Goal: Task Accomplishment & Management: Manage account settings

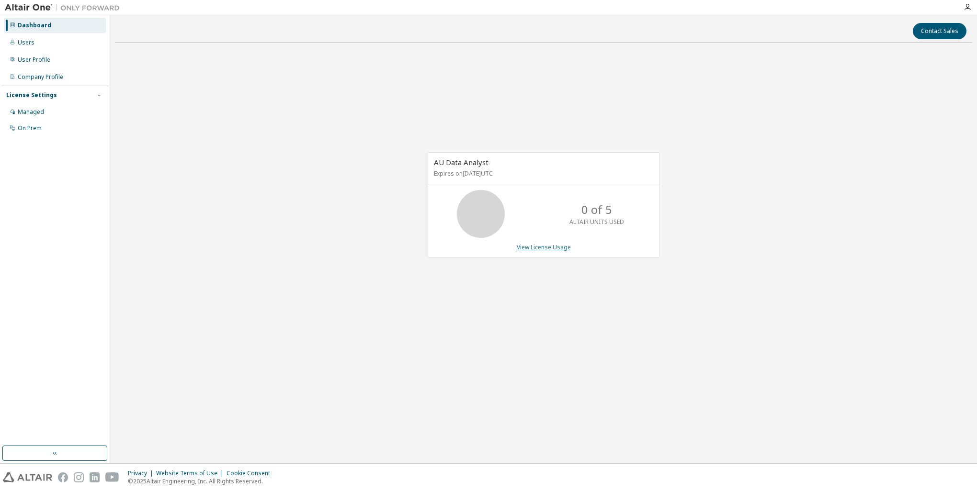
click at [532, 247] on link "View License Usage" at bounding box center [544, 247] width 54 height 8
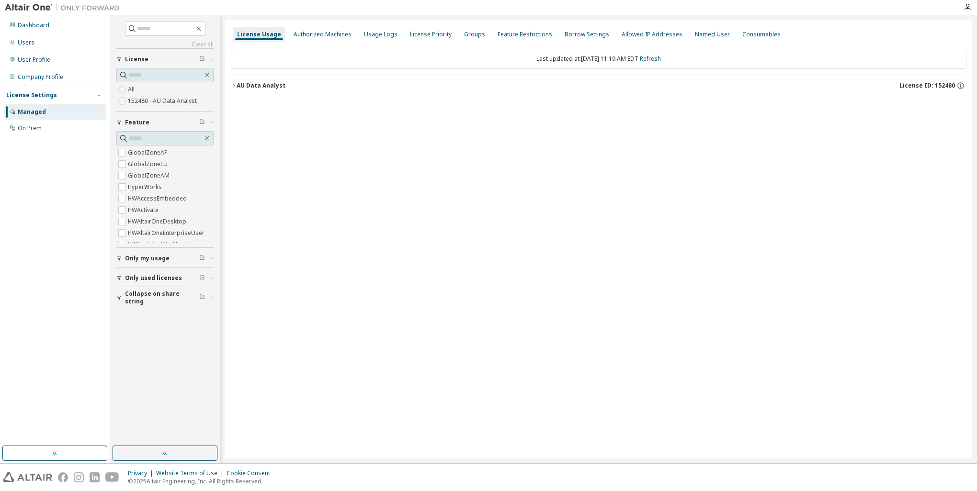
click at [231, 85] on icon "button" at bounding box center [234, 86] width 6 height 6
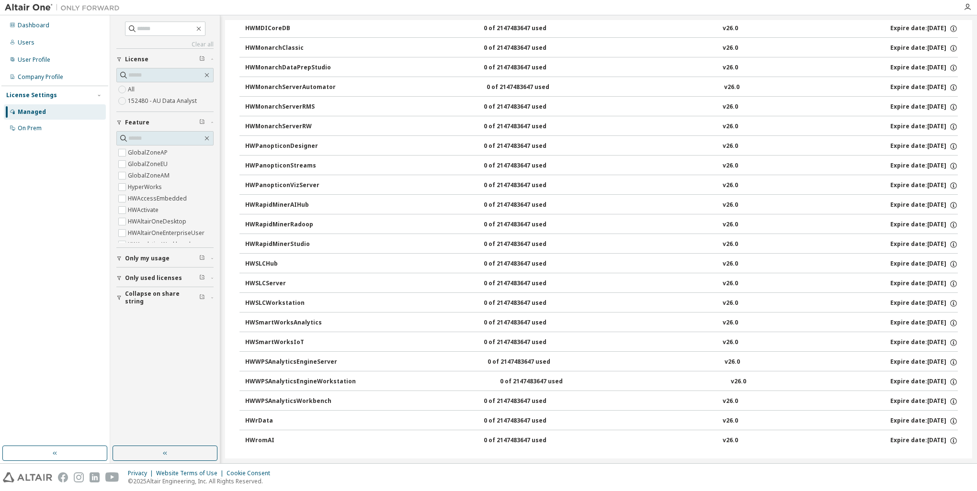
scroll to position [570, 0]
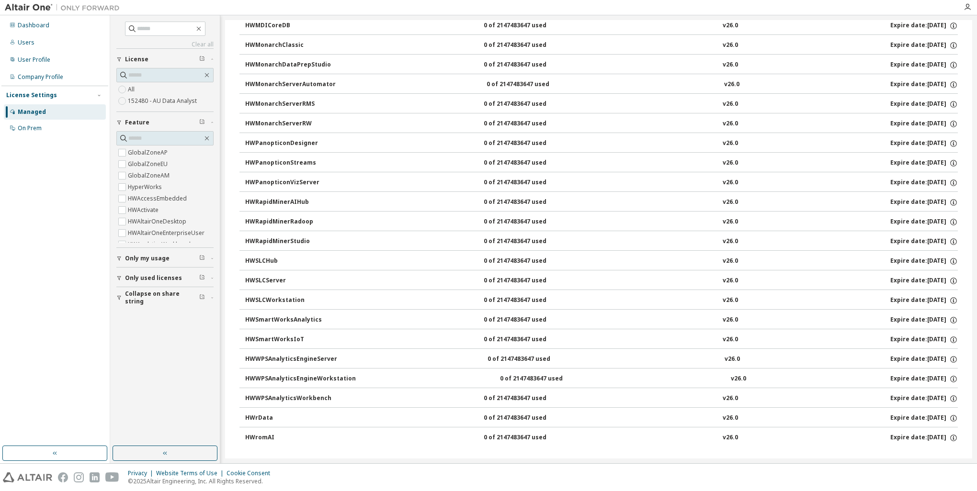
click at [169, 104] on label "152480 - AU Data Analyst" at bounding box center [163, 100] width 71 height 11
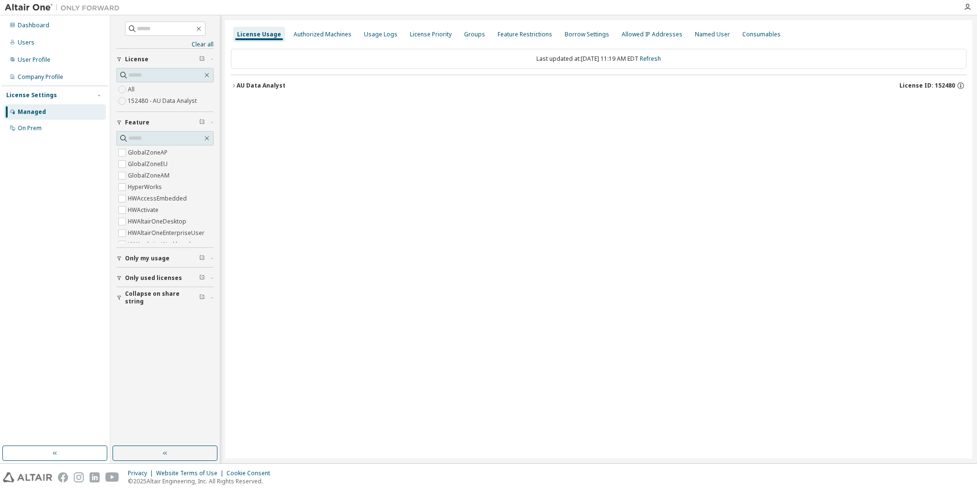
click at [230, 84] on div "License Usage Authorized Machines Usage Logs License Priority Groups Feature Re…" at bounding box center [598, 239] width 747 height 439
click at [232, 85] on icon "button" at bounding box center [234, 86] width 6 height 6
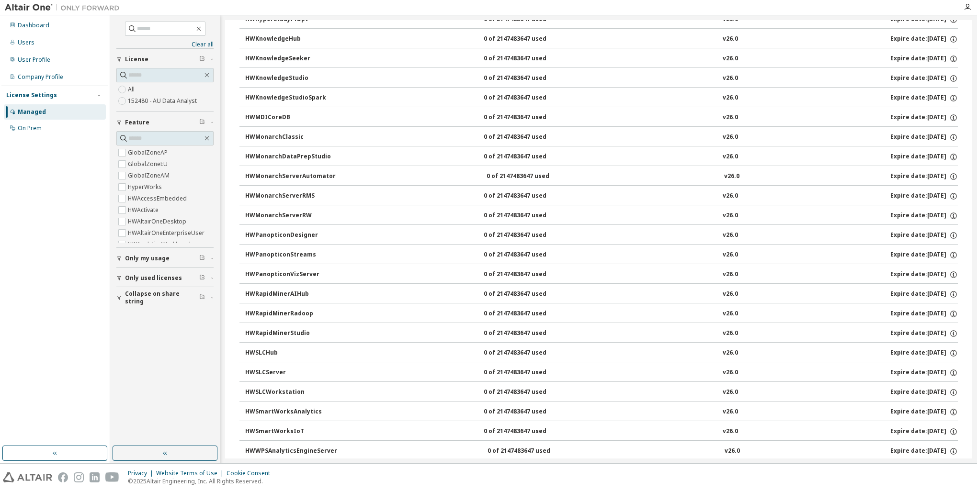
scroll to position [479, 0]
click at [261, 349] on div "HWSLCHub" at bounding box center [288, 353] width 86 height 9
click at [513, 349] on div "0 of 2147483647 used" at bounding box center [527, 353] width 86 height 9
click at [893, 349] on div "Expire date: [DATE]" at bounding box center [924, 353] width 68 height 9
click at [951, 349] on icon "button" at bounding box center [953, 353] width 9 height 9
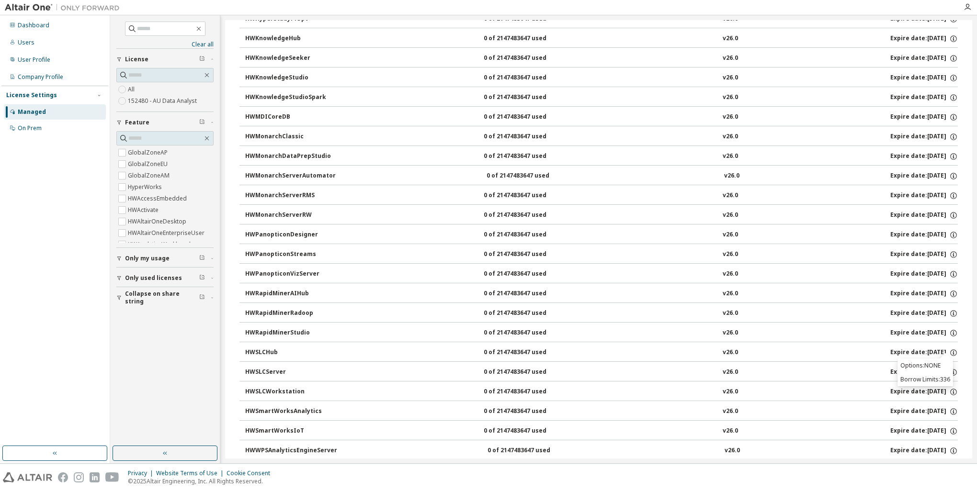
click at [161, 351] on div "Clear all Collapse on share string Only used licenses Only my usage Feature Glo…" at bounding box center [165, 231] width 107 height 428
click at [30, 28] on div "Dashboard" at bounding box center [34, 26] width 32 height 8
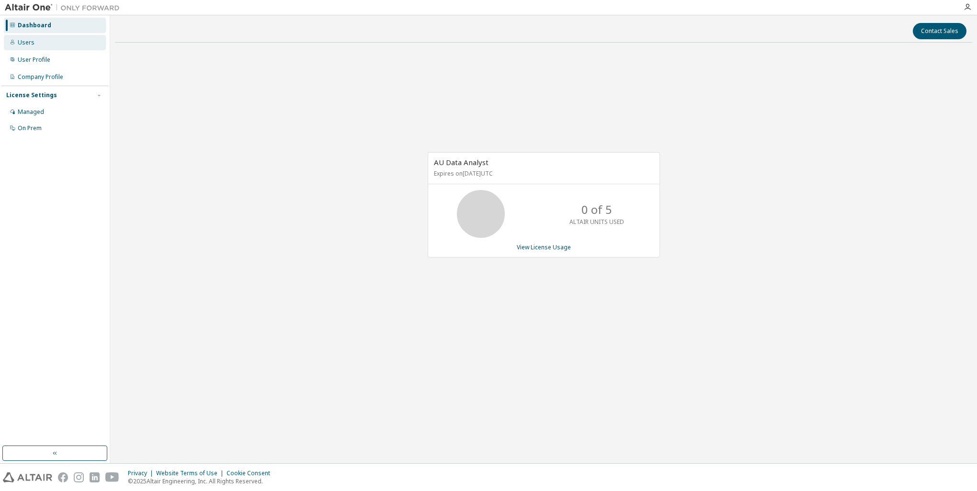
click at [40, 43] on div "Users" at bounding box center [55, 42] width 102 height 15
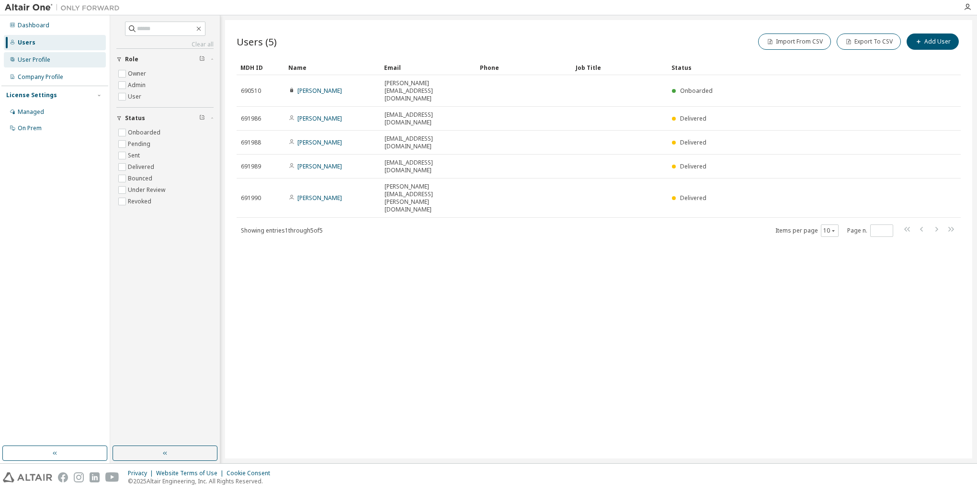
click at [46, 64] on div "User Profile" at bounding box center [55, 59] width 102 height 15
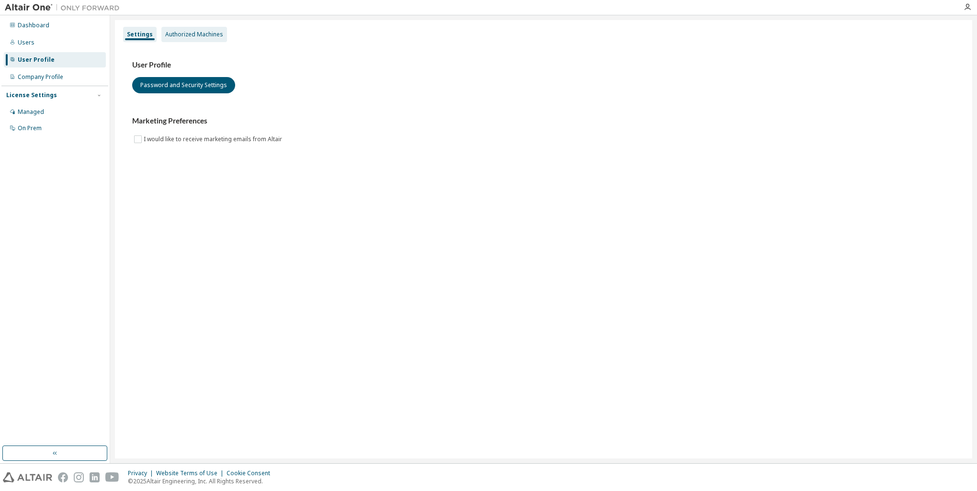
click at [213, 40] on div "Authorized Machines" at bounding box center [194, 34] width 66 height 15
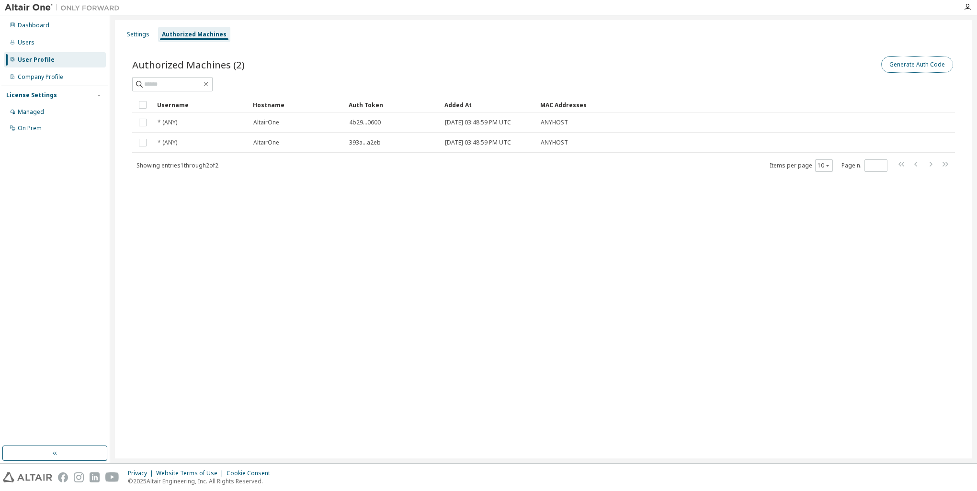
click at [924, 66] on button "Generate Auth Code" at bounding box center [917, 64] width 72 height 16
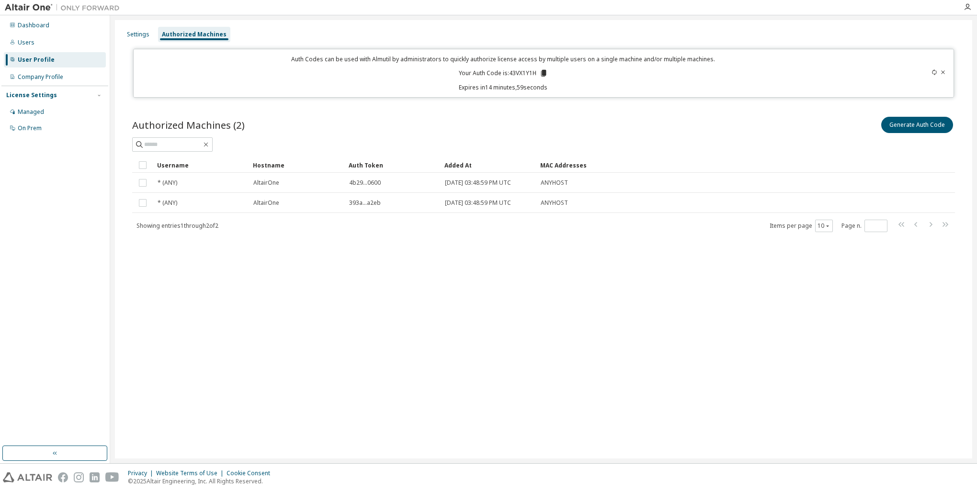
click at [544, 73] on icon at bounding box center [542, 73] width 5 height 7
click at [747, 138] on div at bounding box center [543, 144] width 822 height 14
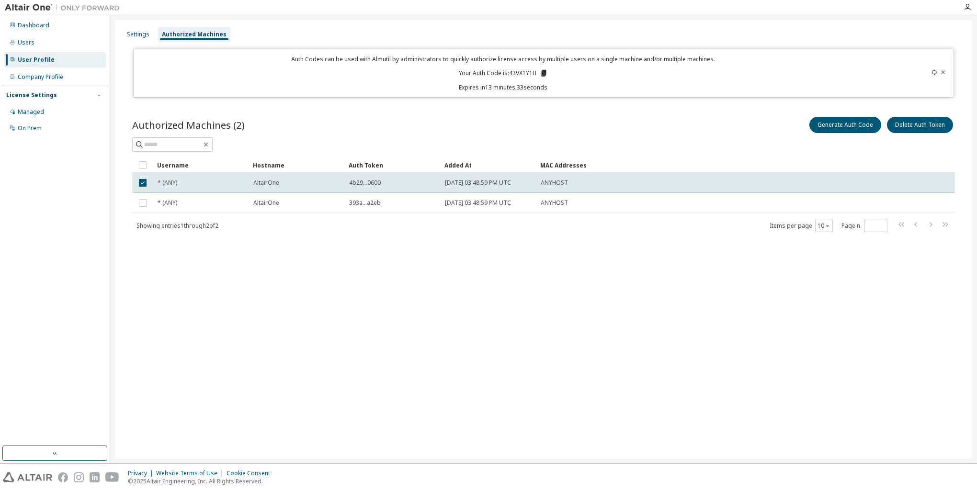
click at [380, 165] on div "Auth Token" at bounding box center [393, 165] width 88 height 15
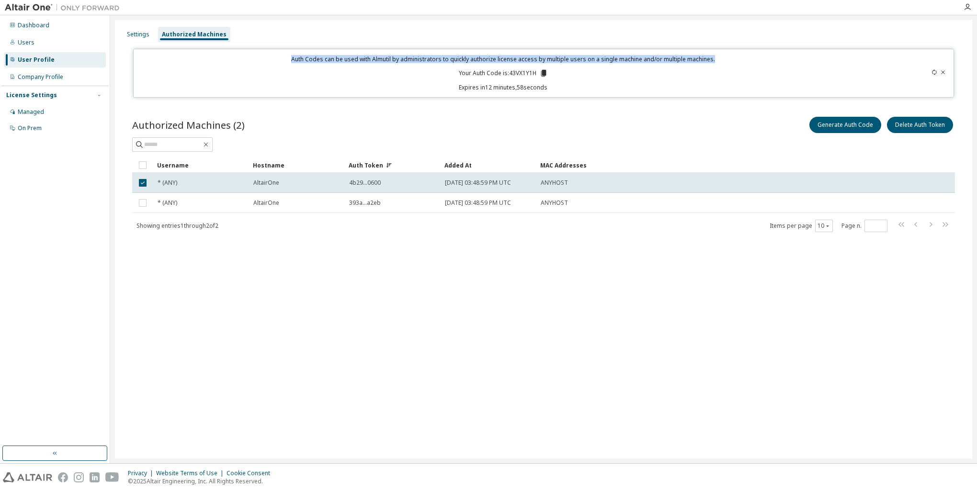
drag, startPoint x: 295, startPoint y: 60, endPoint x: 714, endPoint y: 61, distance: 419.4
click at [714, 61] on p "Auth Codes can be used with Almutil by administrators to quickly authorize lice…" at bounding box center [502, 59] width 727 height 8
copy p "Auth Codes can be used with Almutil by administrators to quickly authorize lice…"
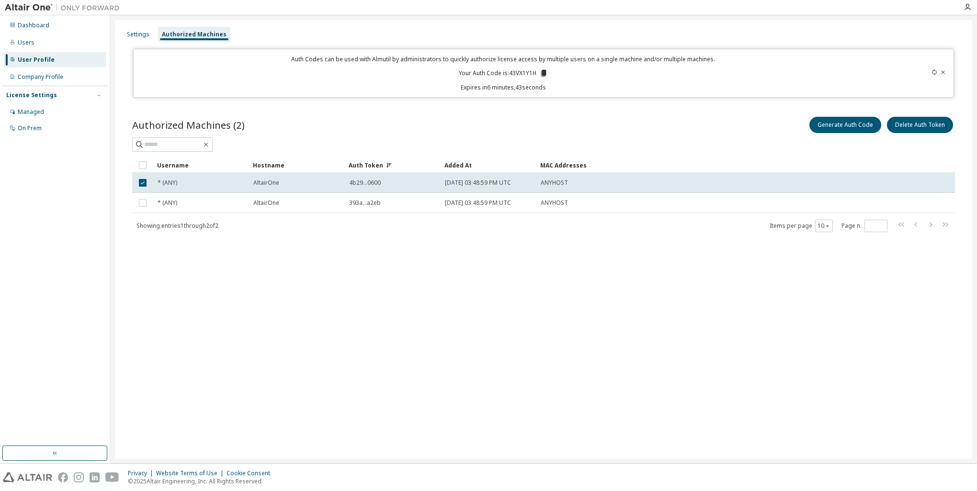
click at [370, 74] on div "Auth Codes can be used with Almutil by administrators to quickly authorize lice…" at bounding box center [502, 73] width 727 height 36
